Goal: Task Accomplishment & Management: Complete application form

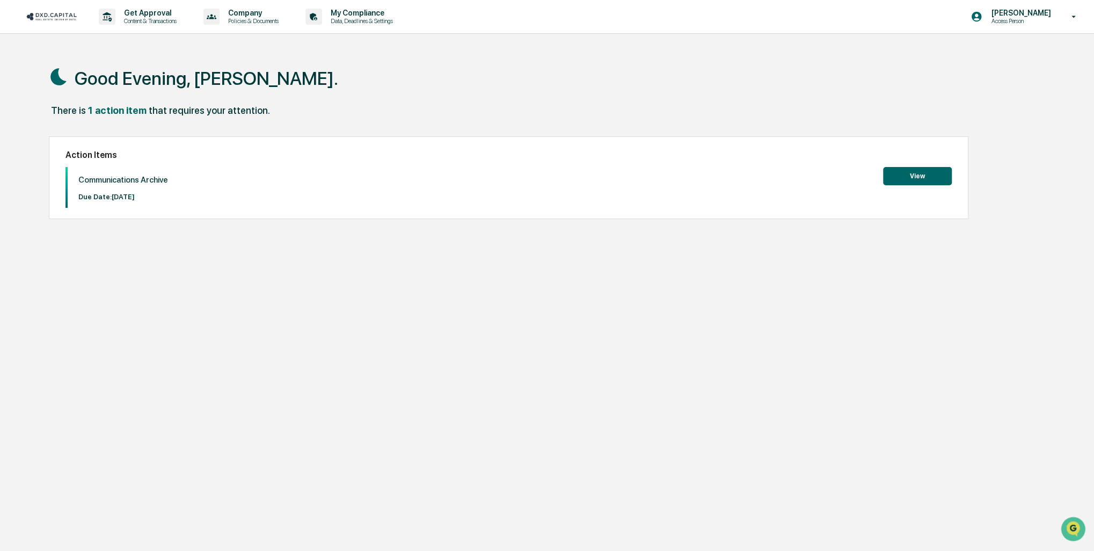
click at [921, 179] on button "View" at bounding box center [917, 176] width 69 height 18
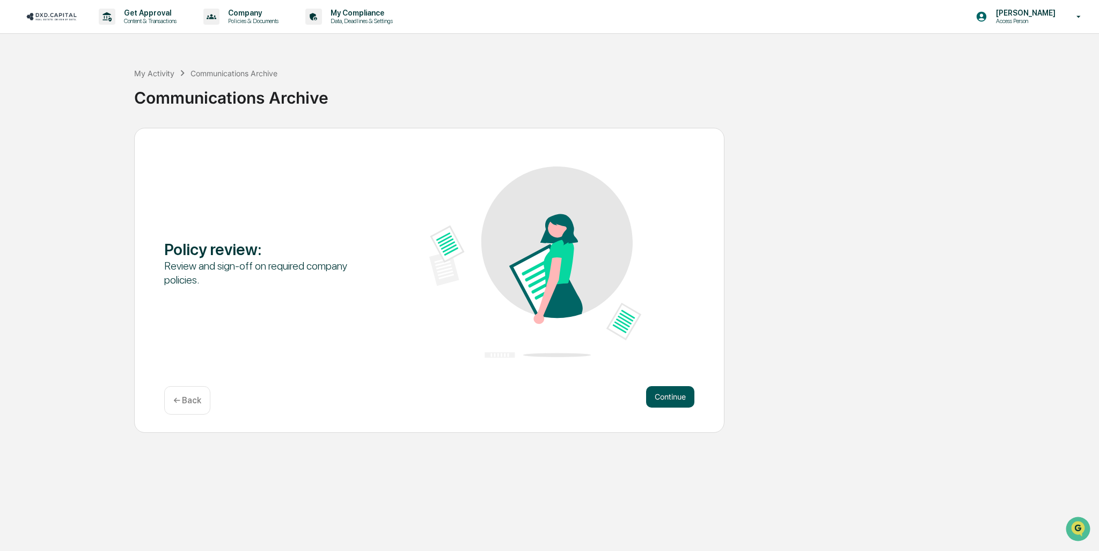
click at [677, 395] on button "Continue" at bounding box center [670, 396] width 48 height 21
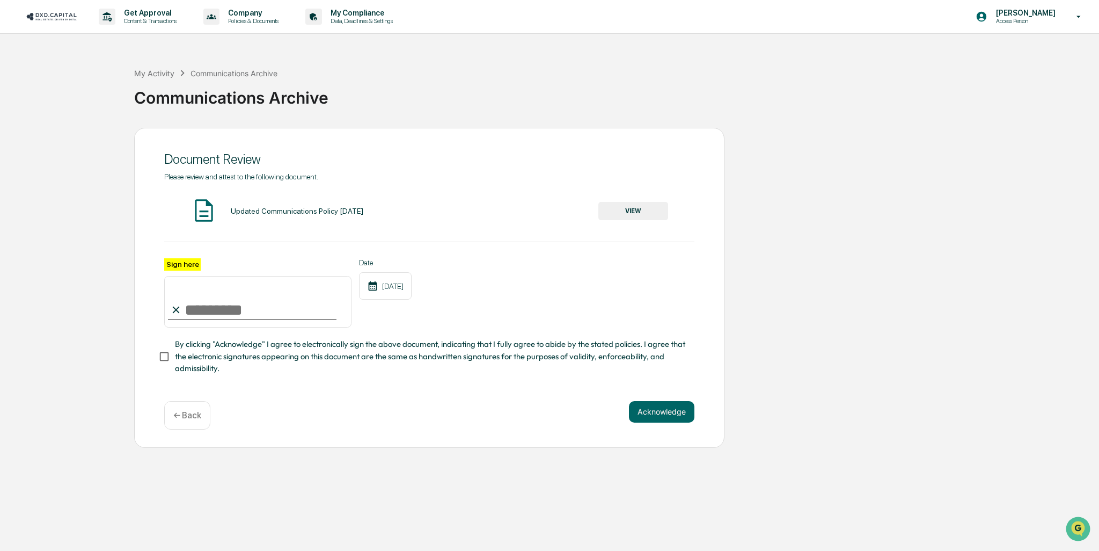
click at [202, 310] on input "Sign here" at bounding box center [257, 302] width 187 height 52
type input "**********"
click at [629, 210] on button "VIEW" at bounding box center [633, 211] width 70 height 18
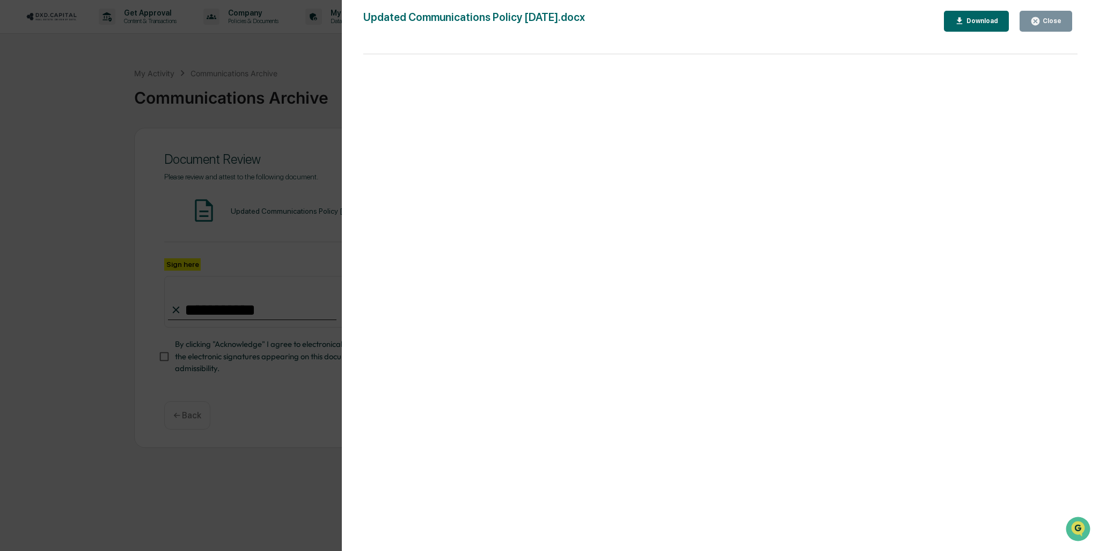
drag, startPoint x: 1047, startPoint y: 24, endPoint x: 983, endPoint y: 78, distance: 84.2
click at [1047, 24] on div "Close" at bounding box center [1051, 21] width 21 height 8
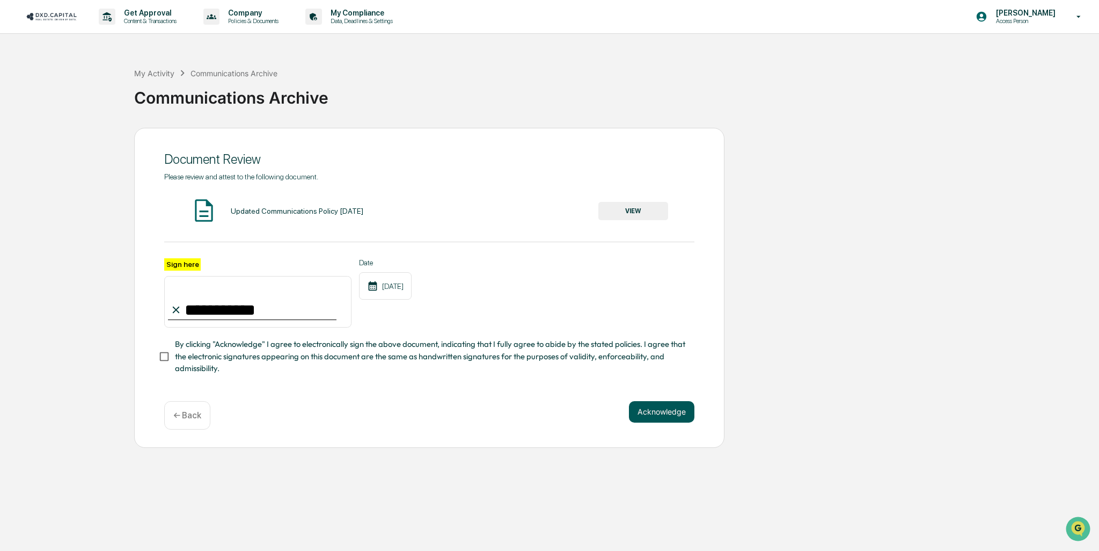
click at [651, 414] on button "Acknowledge" at bounding box center [661, 411] width 65 height 21
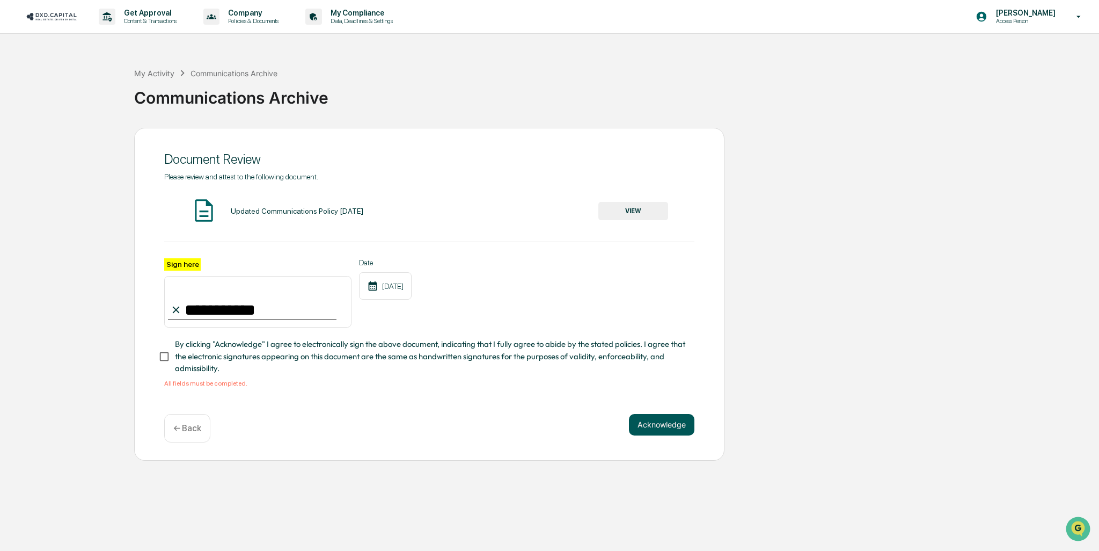
click at [651, 426] on button "Acknowledge" at bounding box center [661, 424] width 65 height 21
click at [673, 425] on button "Acknowledge" at bounding box center [661, 424] width 65 height 21
